Goal: Check status: Check status

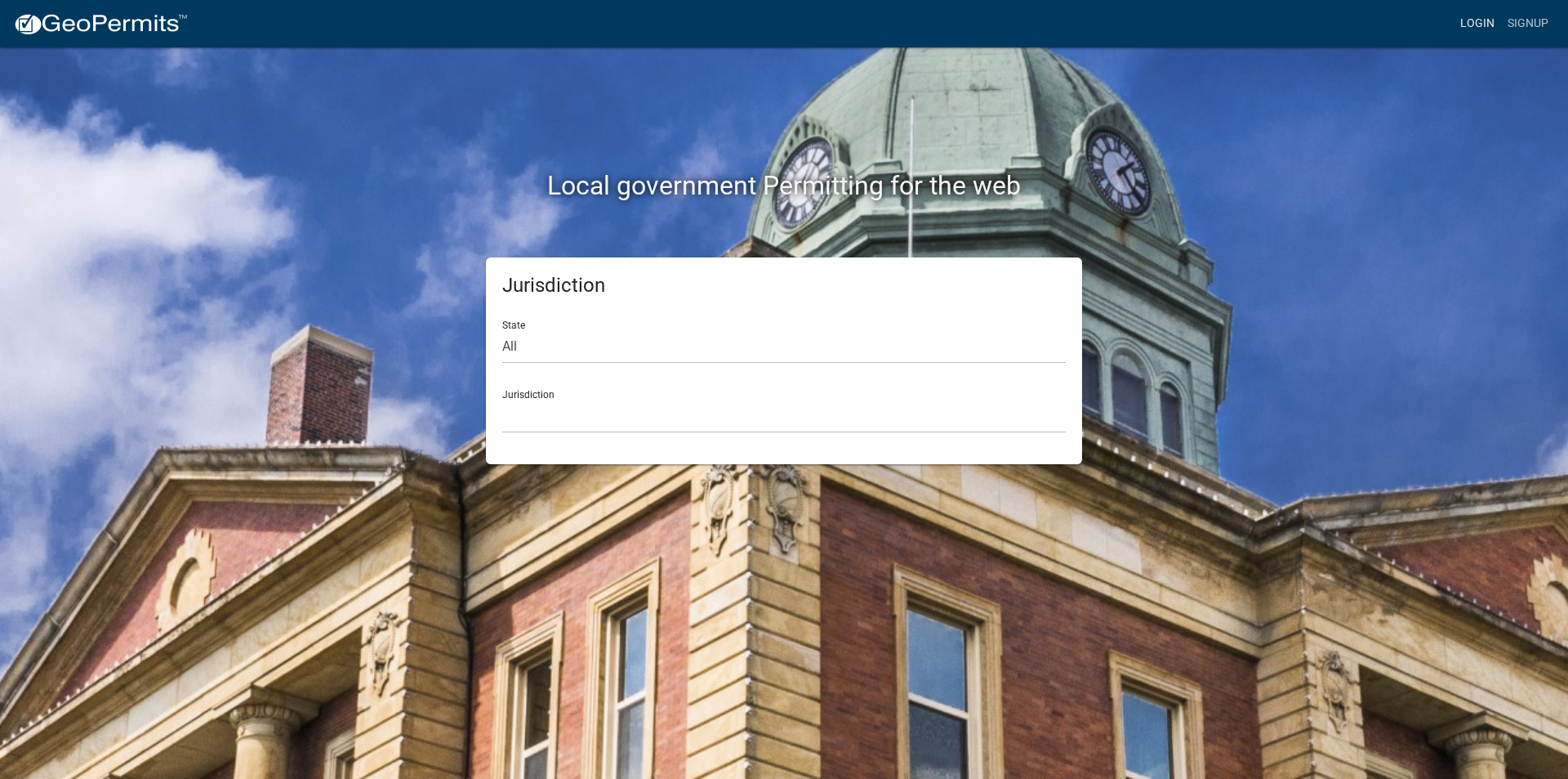
click at [1472, 17] on link "Login" at bounding box center [1477, 24] width 48 height 32
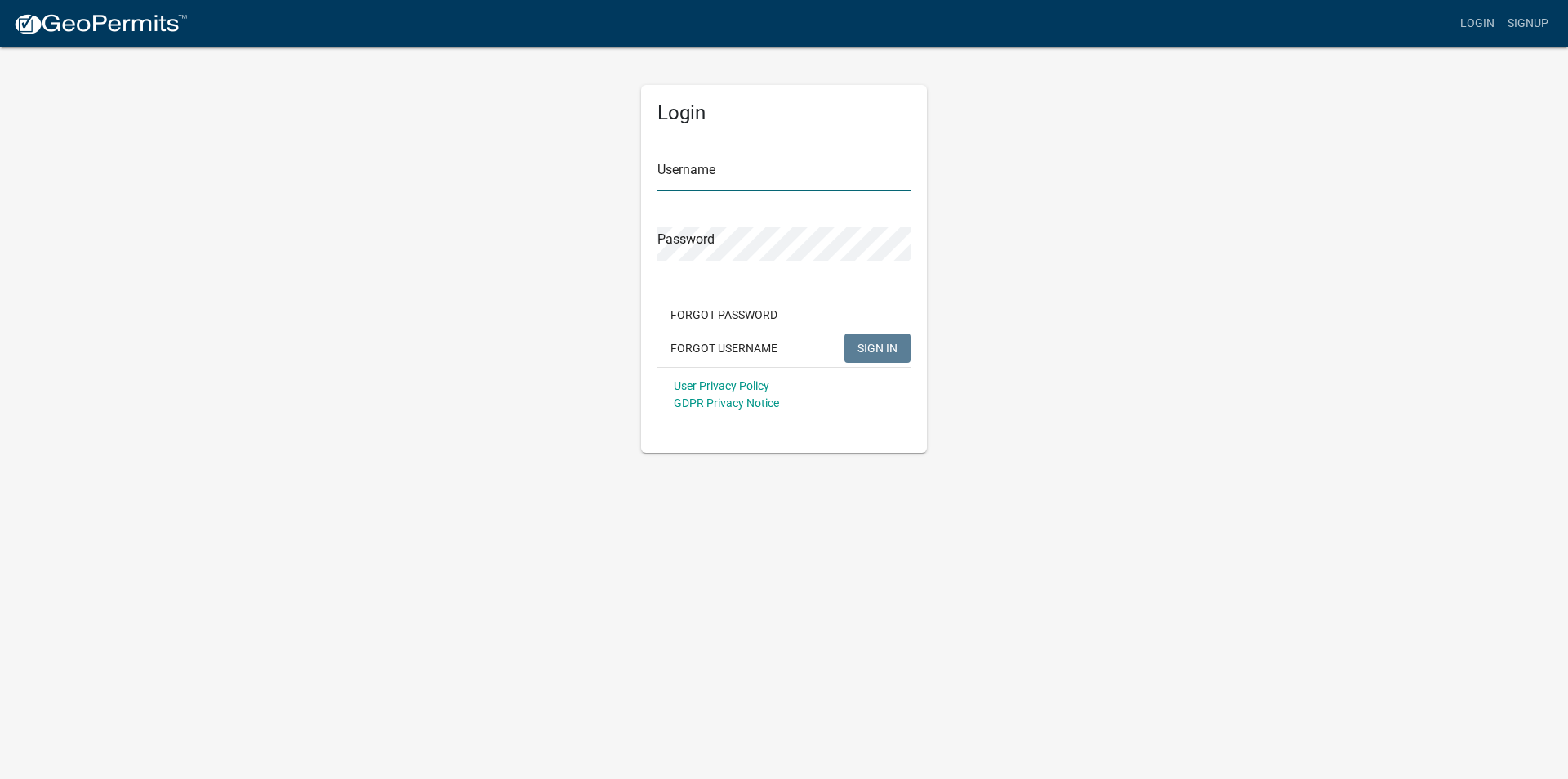
type input "mmcdonnell"
click at [868, 348] on span "SIGN IN" at bounding box center [878, 347] width 40 height 13
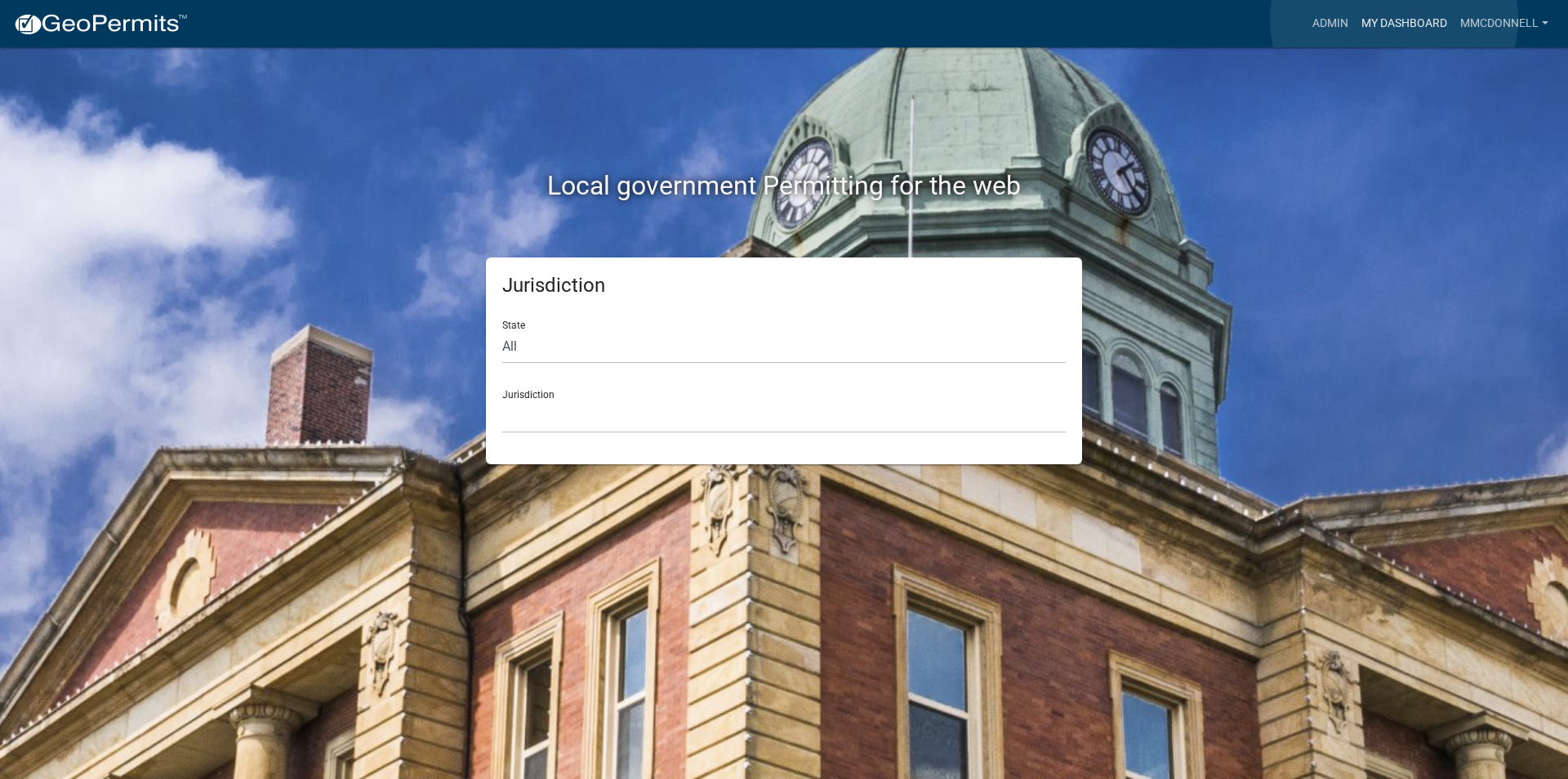
click at [1394, 20] on link "My Dashboard" at bounding box center [1405, 24] width 99 height 32
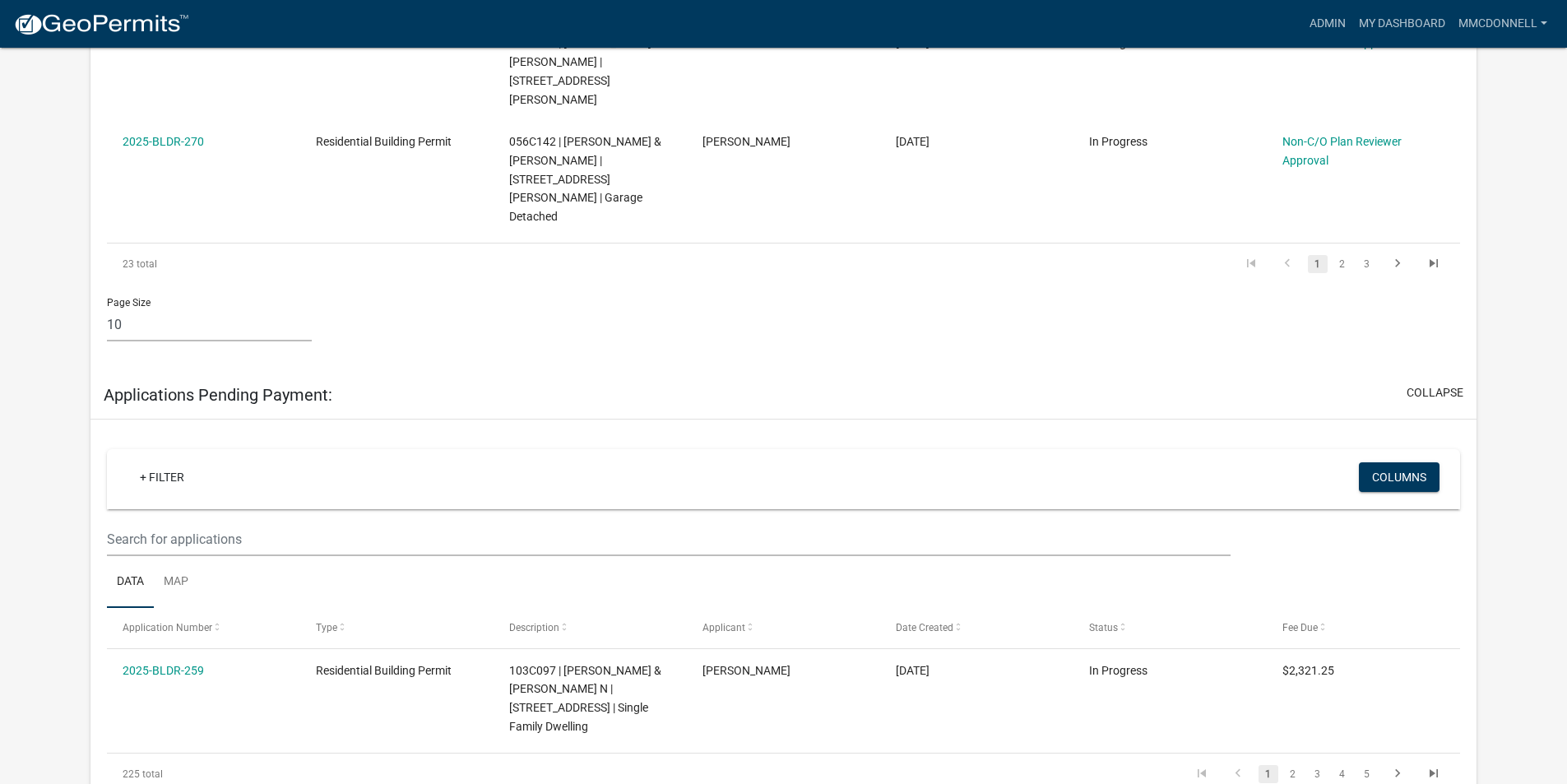
scroll to position [1398, 0]
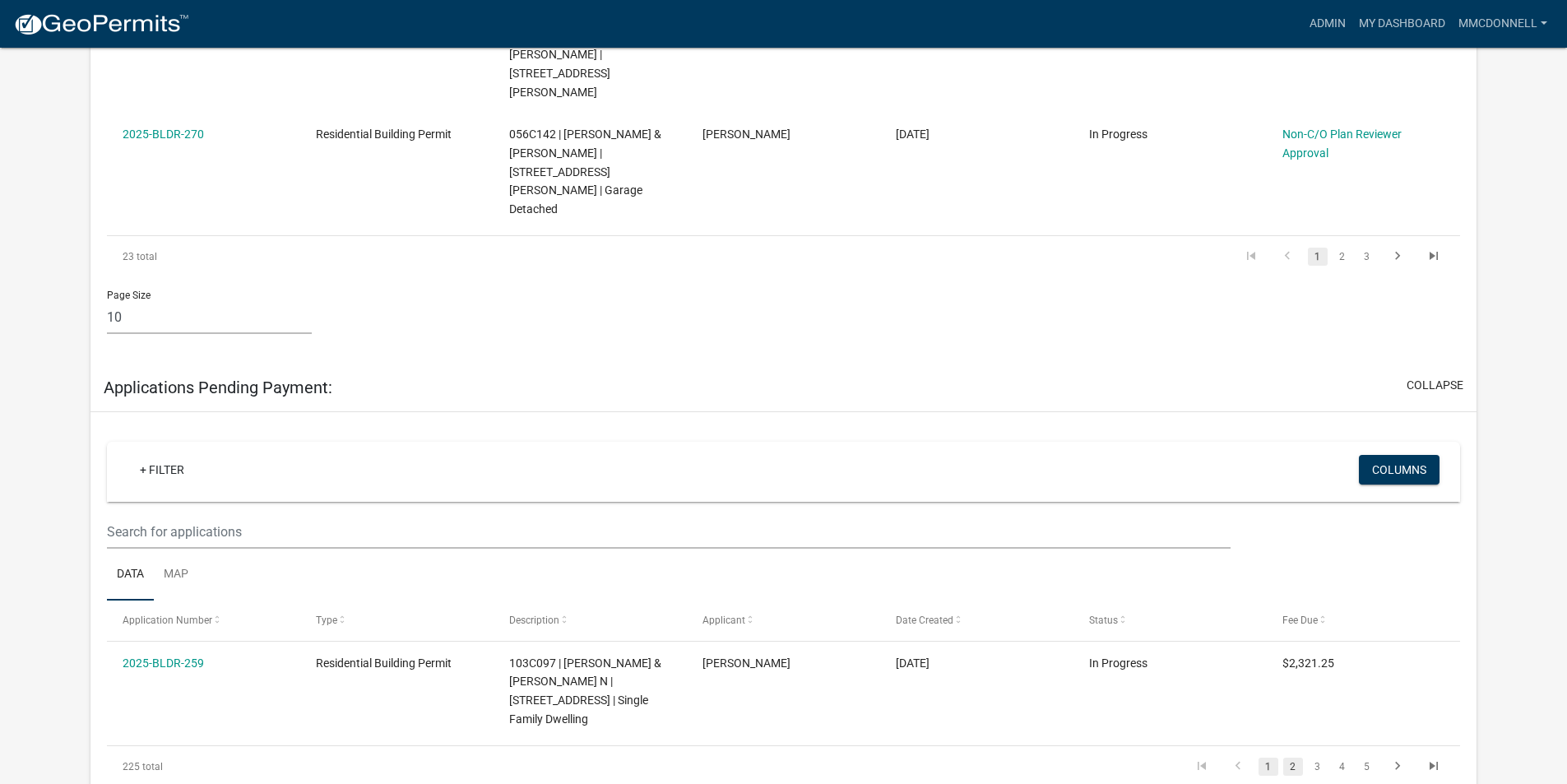
click at [1296, 757] on link "2" at bounding box center [1293, 766] width 20 height 18
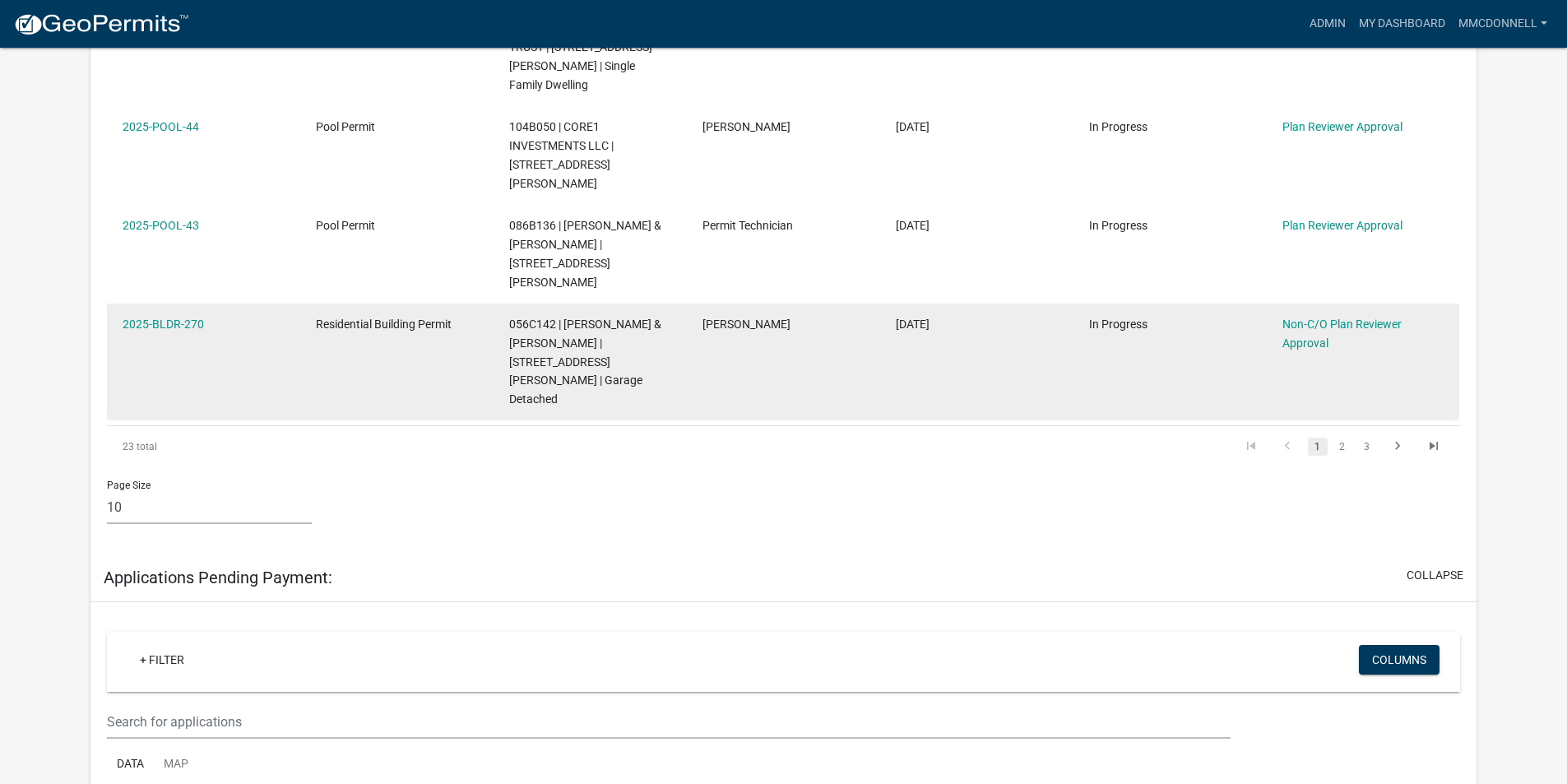
scroll to position [1234, 0]
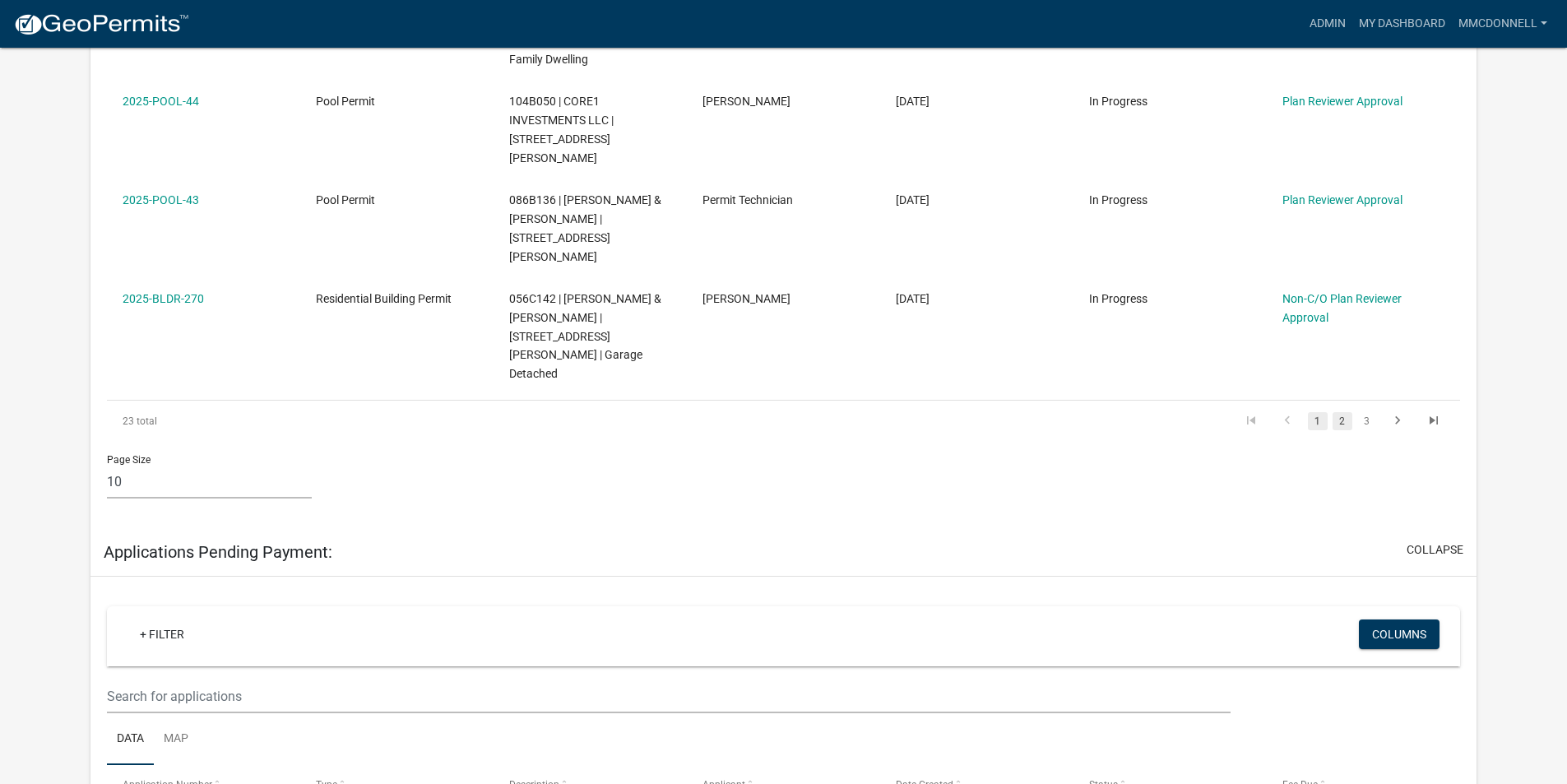
click at [1341, 412] on link "2" at bounding box center [1342, 421] width 20 height 18
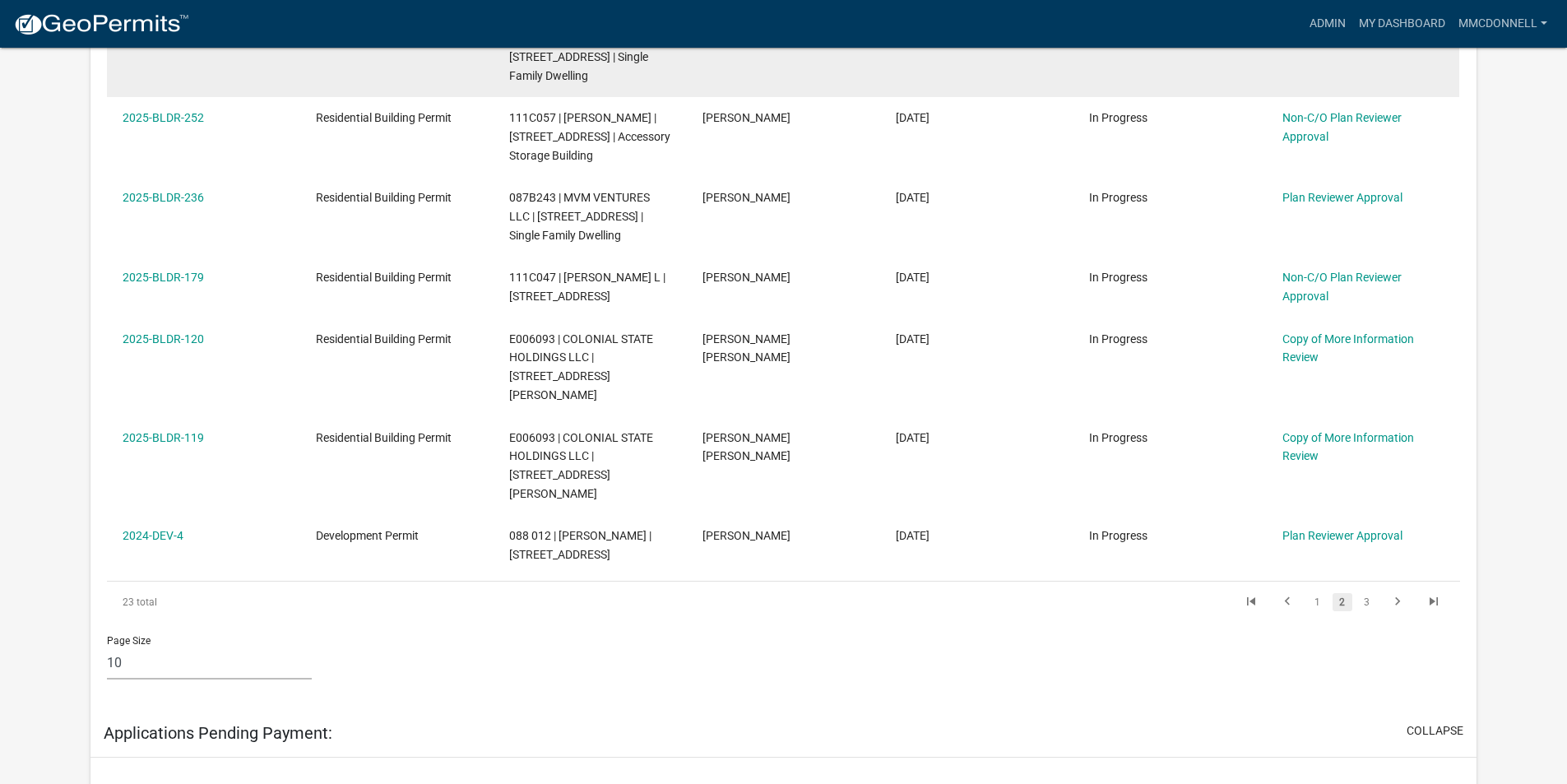
scroll to position [904, 0]
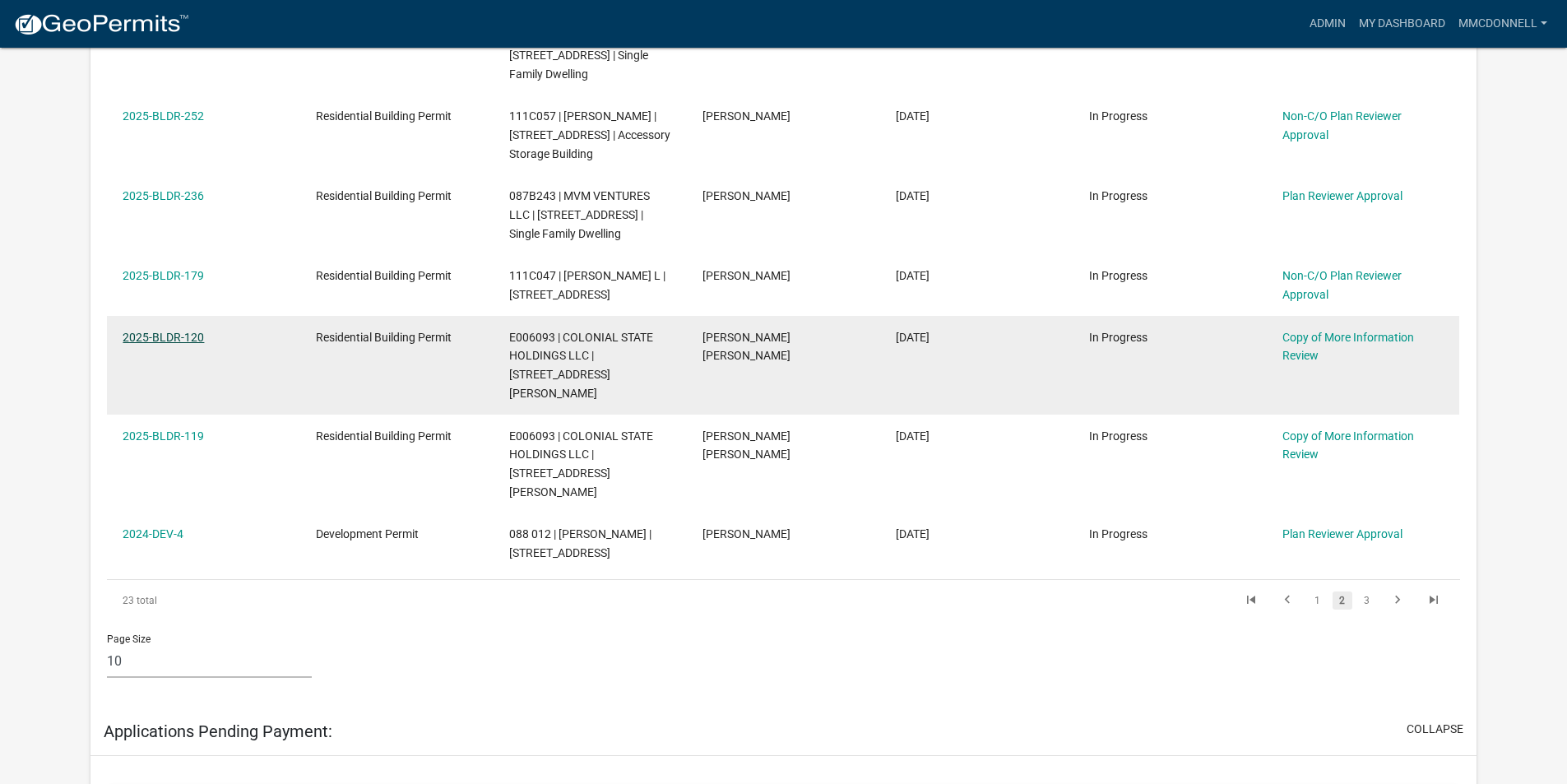
click at [171, 331] on link "2025-BLDR-120" at bounding box center [163, 337] width 82 height 13
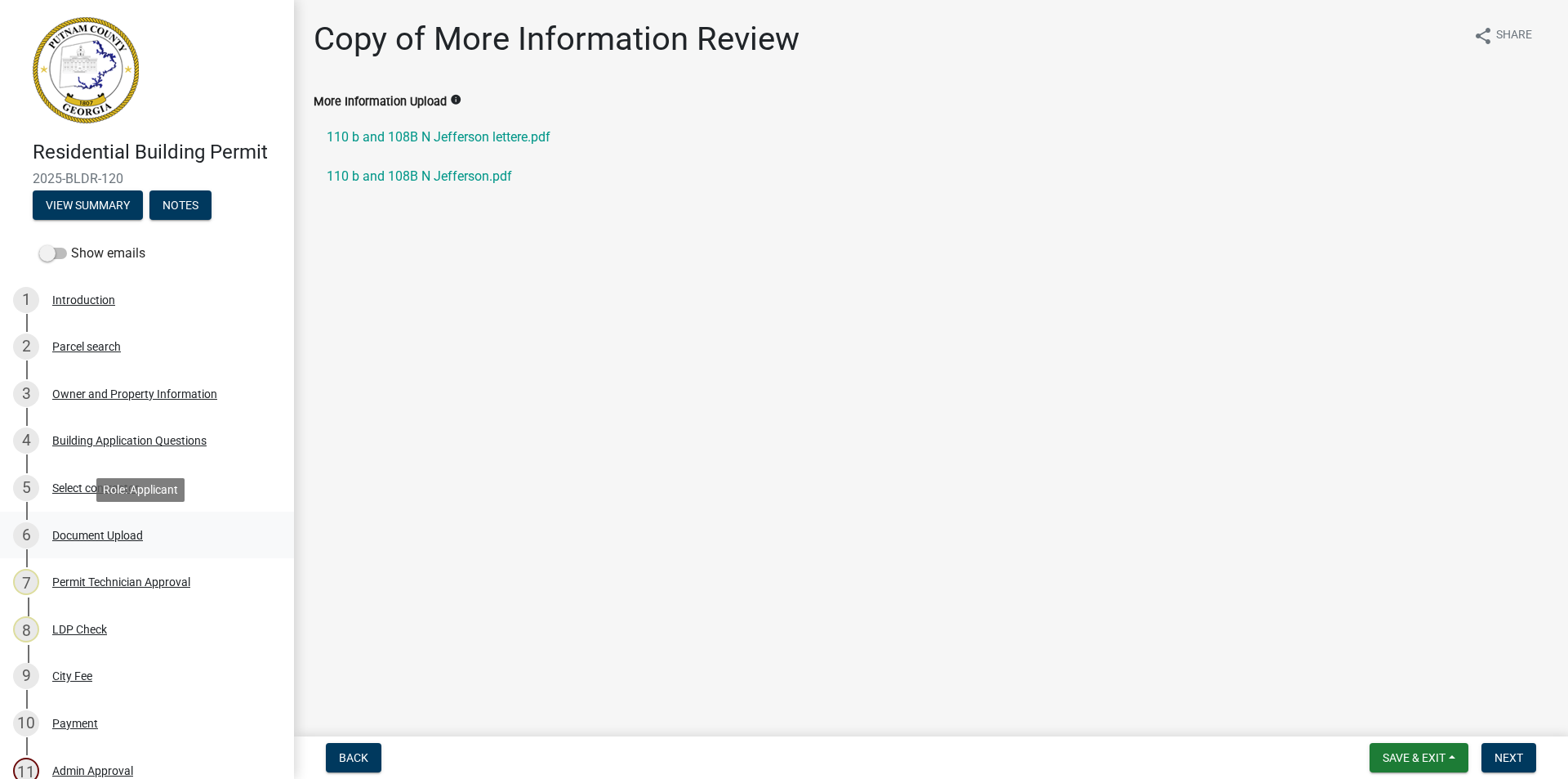
click at [26, 536] on div "6" at bounding box center [26, 535] width 26 height 26
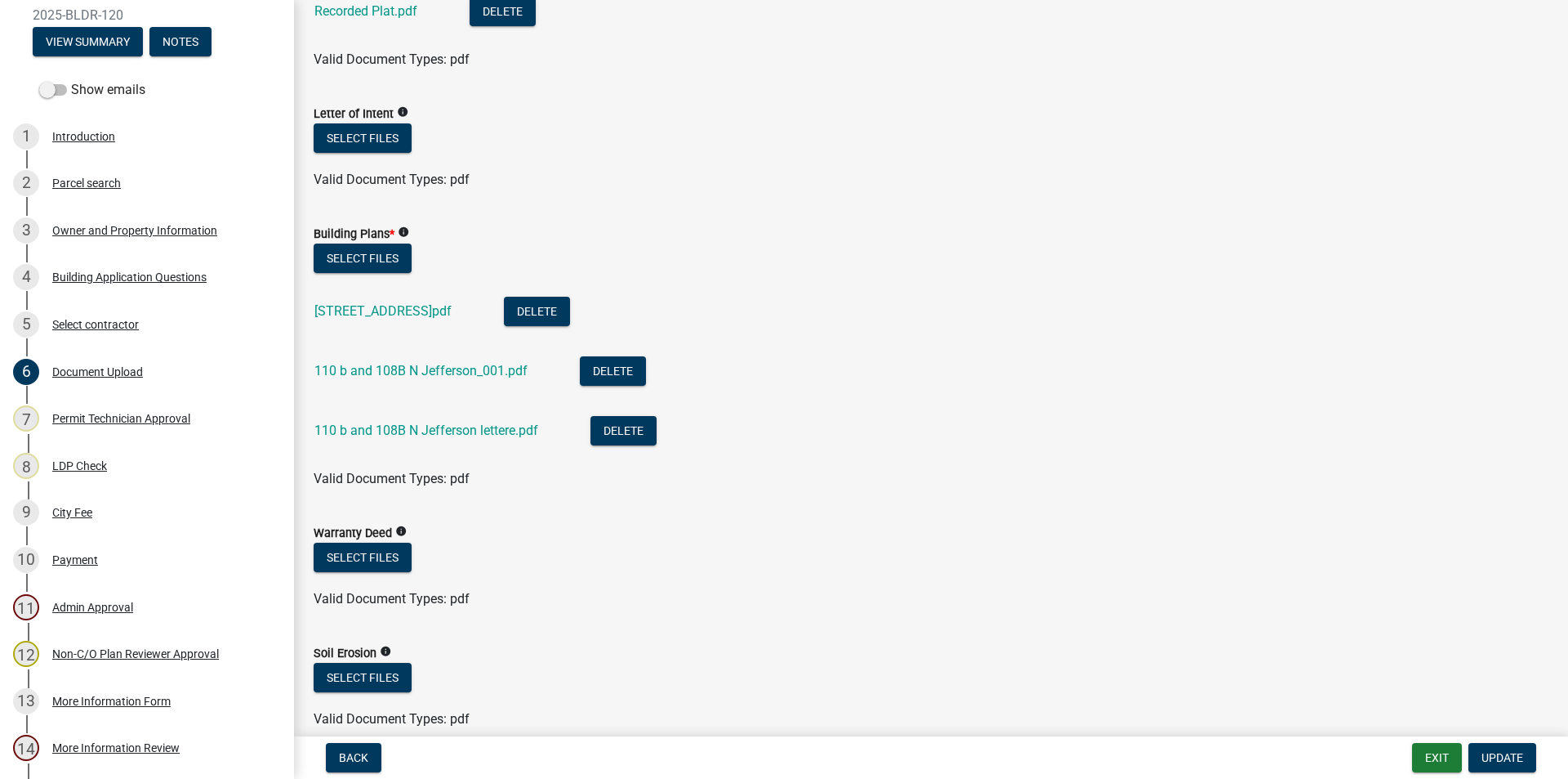
scroll to position [705, 0]
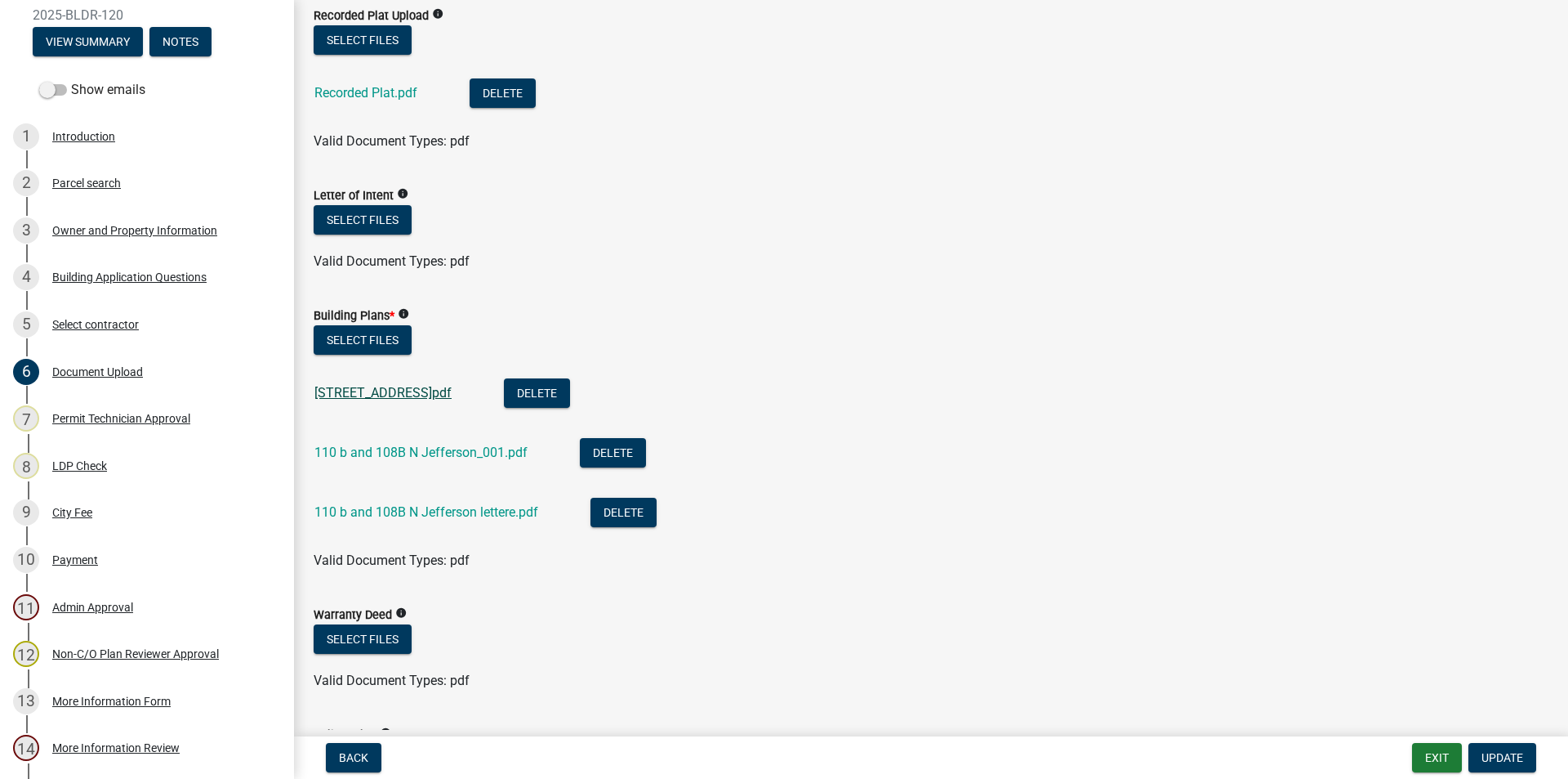
click at [390, 396] on link "[STREET_ADDRESS]pdf" at bounding box center [383, 392] width 137 height 15
click at [410, 455] on link "110 b and 108B N Jefferson_001.pdf" at bounding box center [420, 453] width 213 height 15
